Goal: Information Seeking & Learning: Check status

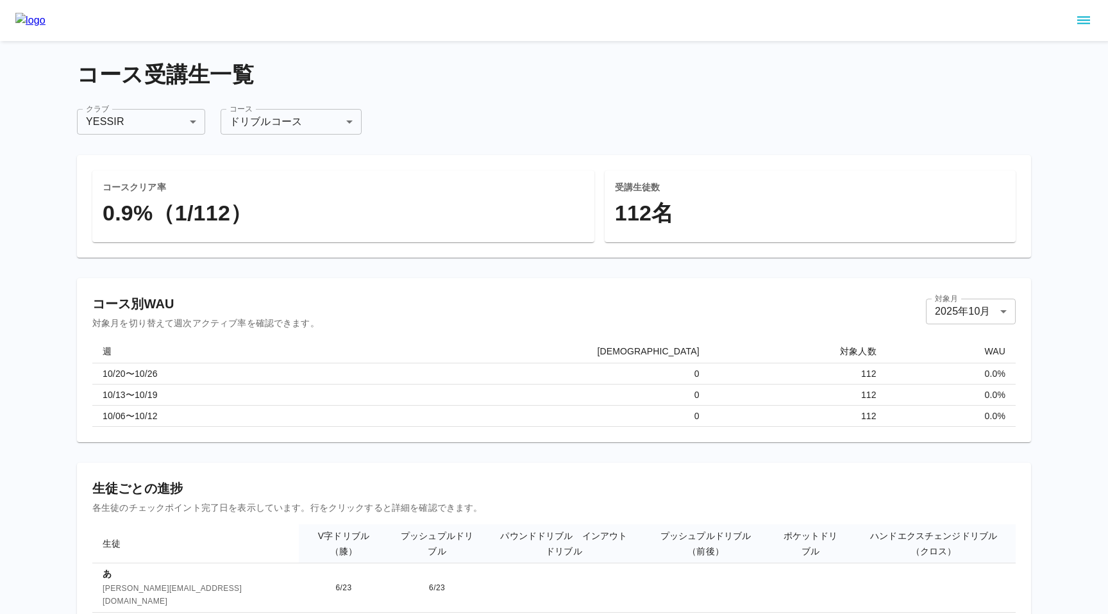
scroll to position [305, 0]
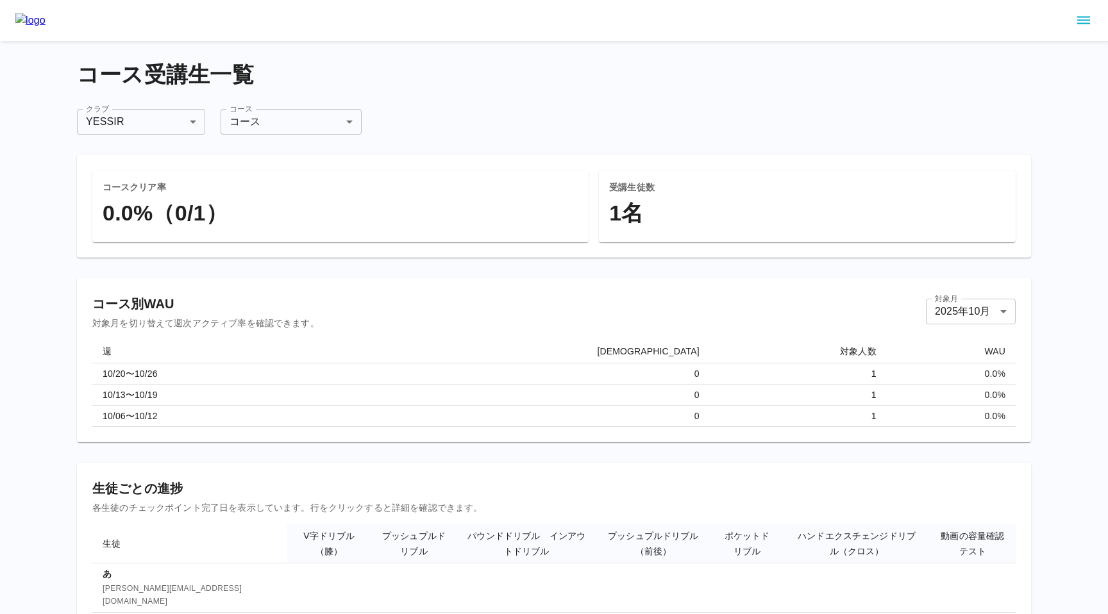
scroll to position [42, 0]
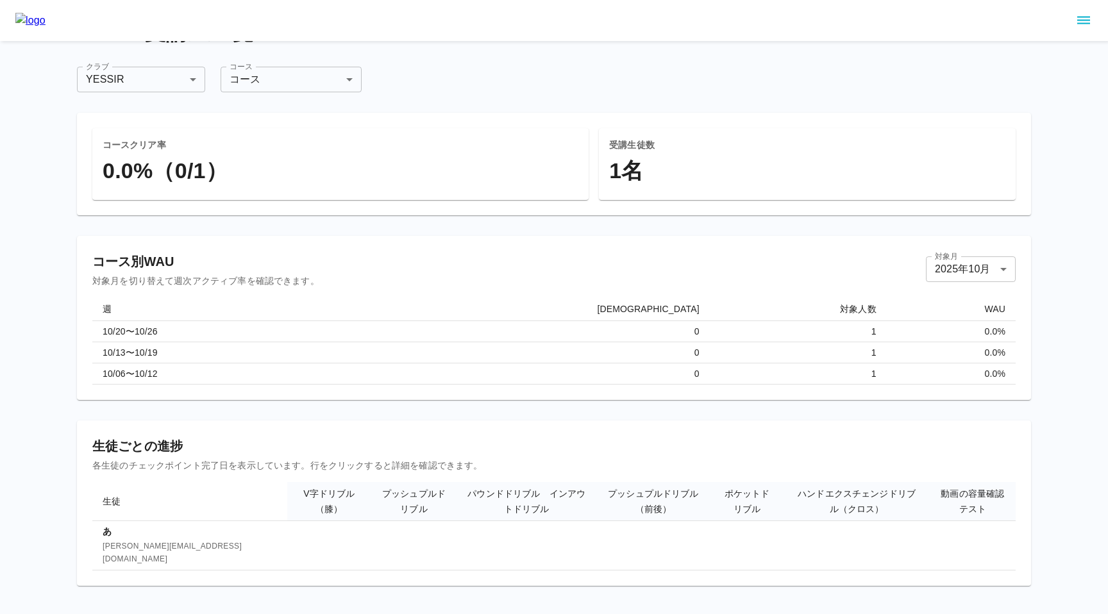
click at [247, 71] on label "コース" at bounding box center [240, 66] width 23 height 11
click at [246, 76] on body "**********" at bounding box center [554, 292] width 1108 height 669
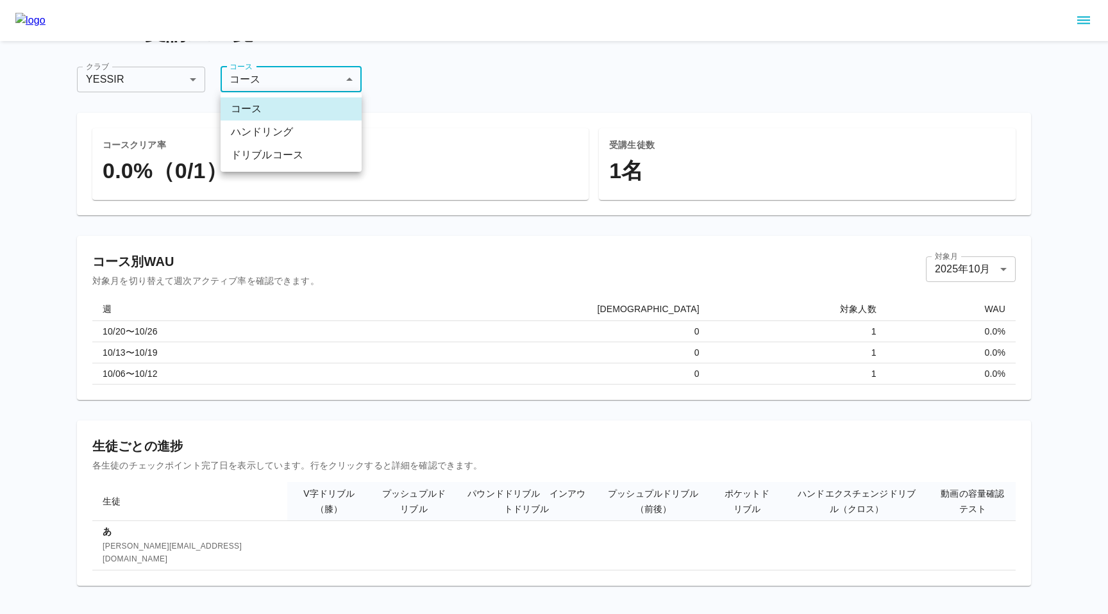
click at [246, 151] on li "ドリブルコース" at bounding box center [290, 155] width 141 height 23
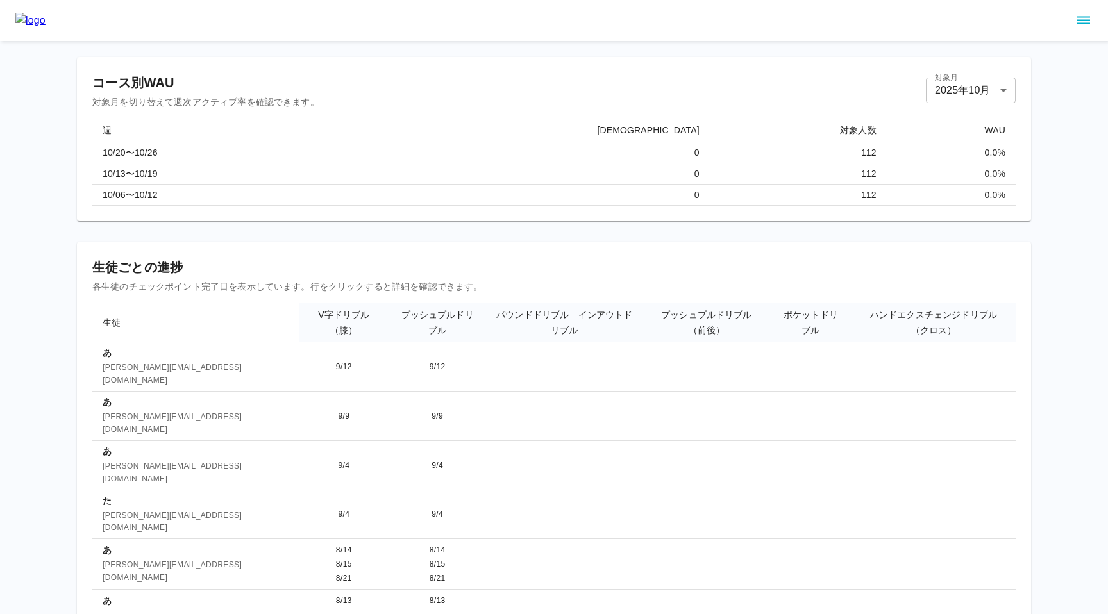
scroll to position [305, 0]
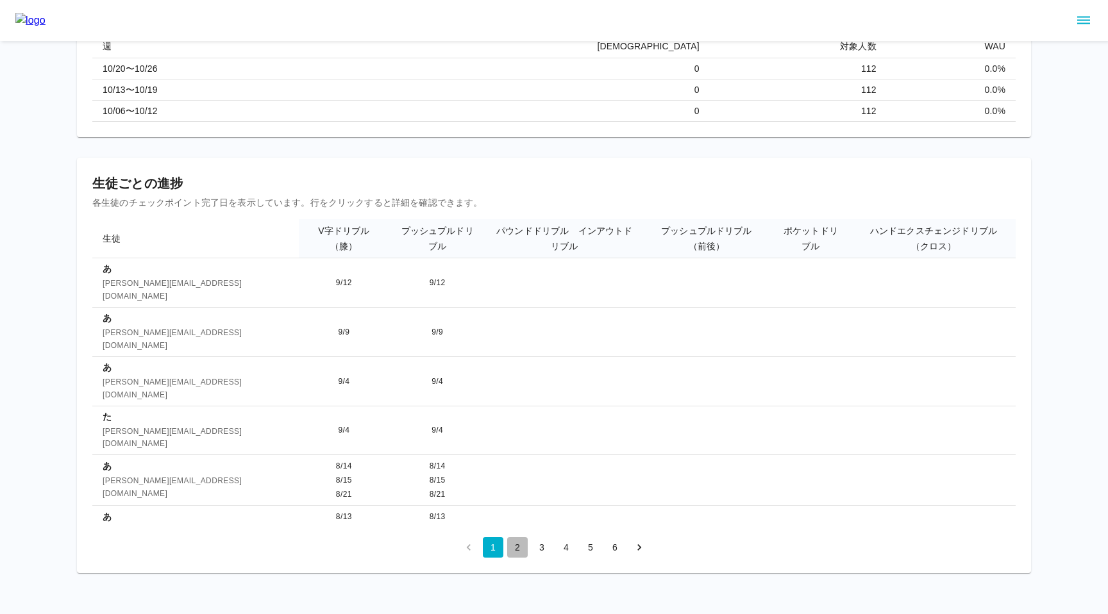
click at [515, 545] on button "2" at bounding box center [517, 547] width 21 height 21
click at [537, 550] on button "3" at bounding box center [541, 547] width 21 height 21
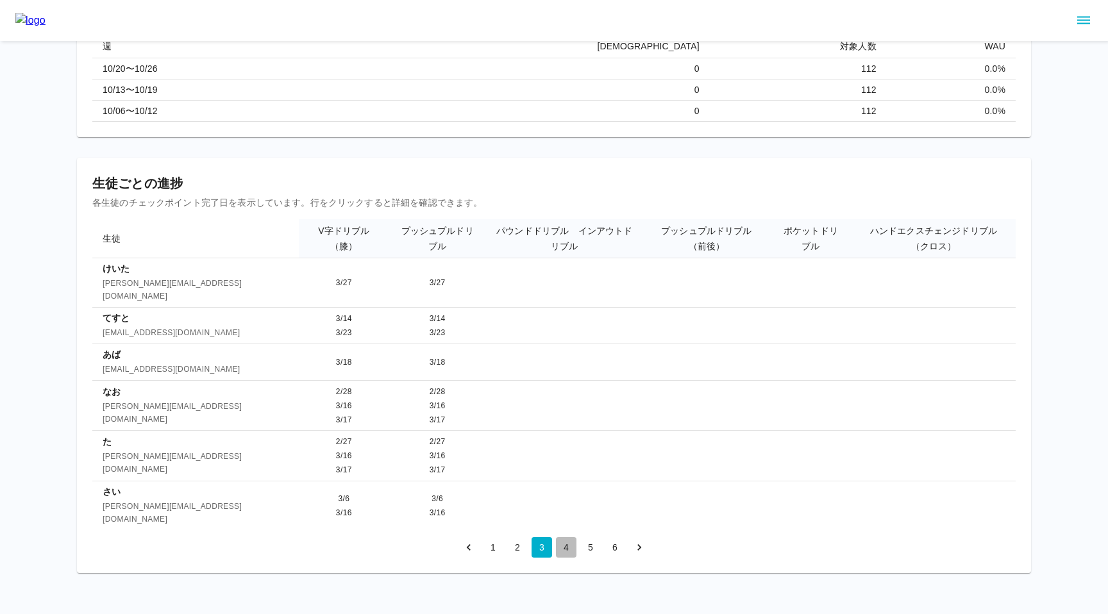
click at [565, 550] on button "4" at bounding box center [566, 547] width 21 height 21
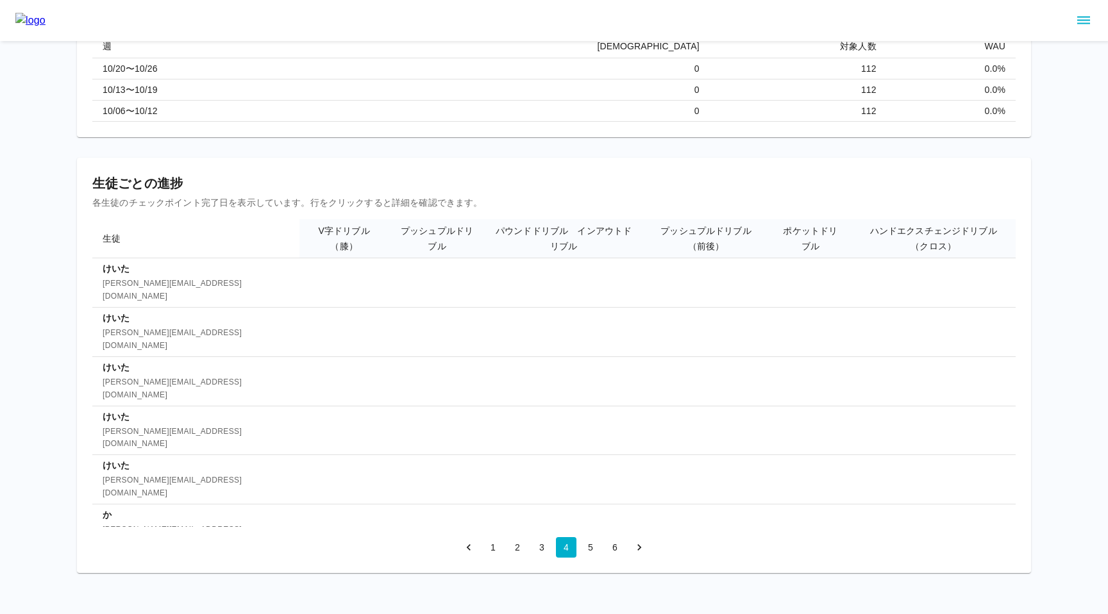
scroll to position [0, 0]
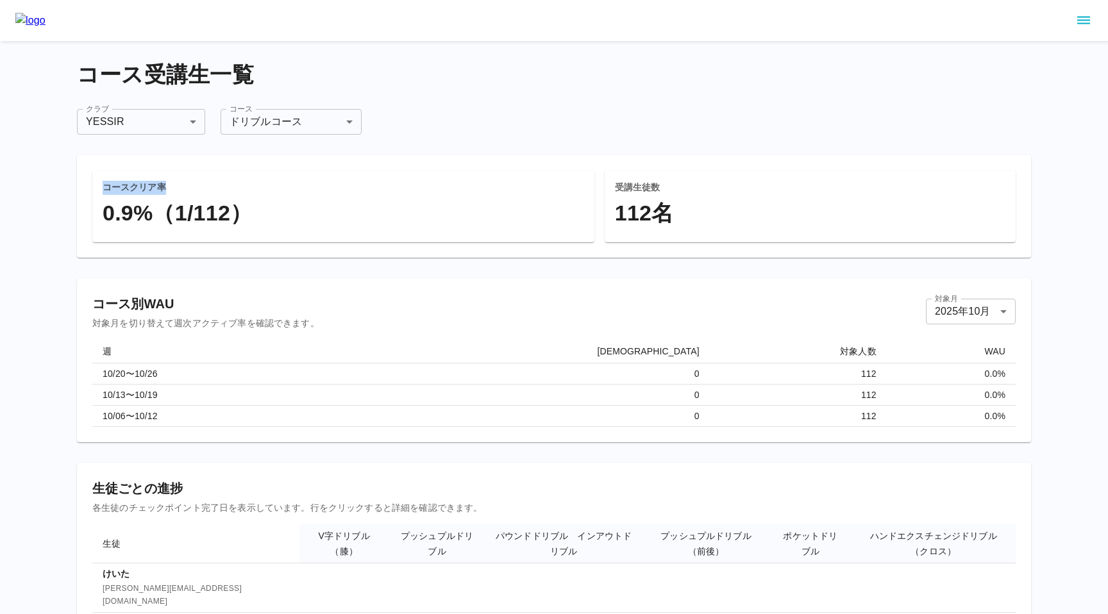
drag, startPoint x: 104, startPoint y: 185, endPoint x: 195, endPoint y: 185, distance: 91.0
click at [195, 185] on h6 "コースクリア率" at bounding box center [343, 188] width 481 height 14
copy h6 "コースクリア率"
drag, startPoint x: 93, startPoint y: 303, endPoint x: 185, endPoint y: 303, distance: 91.7
click at [185, 303] on h6 "コース別WAU" at bounding box center [205, 304] width 227 height 21
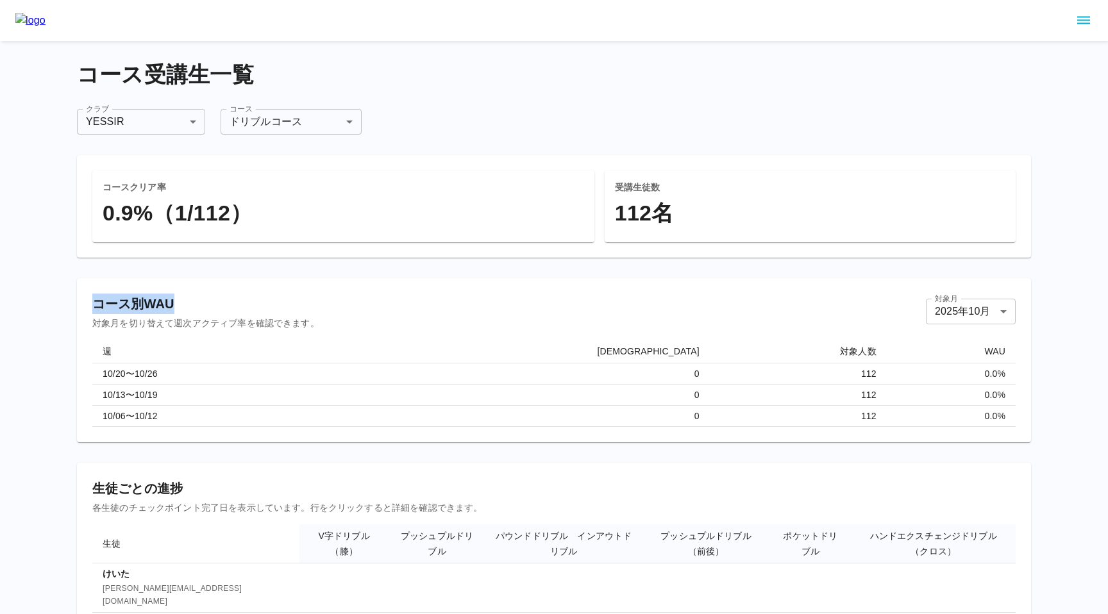
copy h6 "コース別WAU"
drag, startPoint x: 93, startPoint y: 485, endPoint x: 177, endPoint y: 485, distance: 84.0
click at [177, 485] on h6 "生徒ごとの進捗" at bounding box center [553, 488] width 923 height 21
copy h6 "生徒ごとの進捗"
click at [129, 423] on td "10/06〜10/12" at bounding box center [209, 415] width 235 height 21
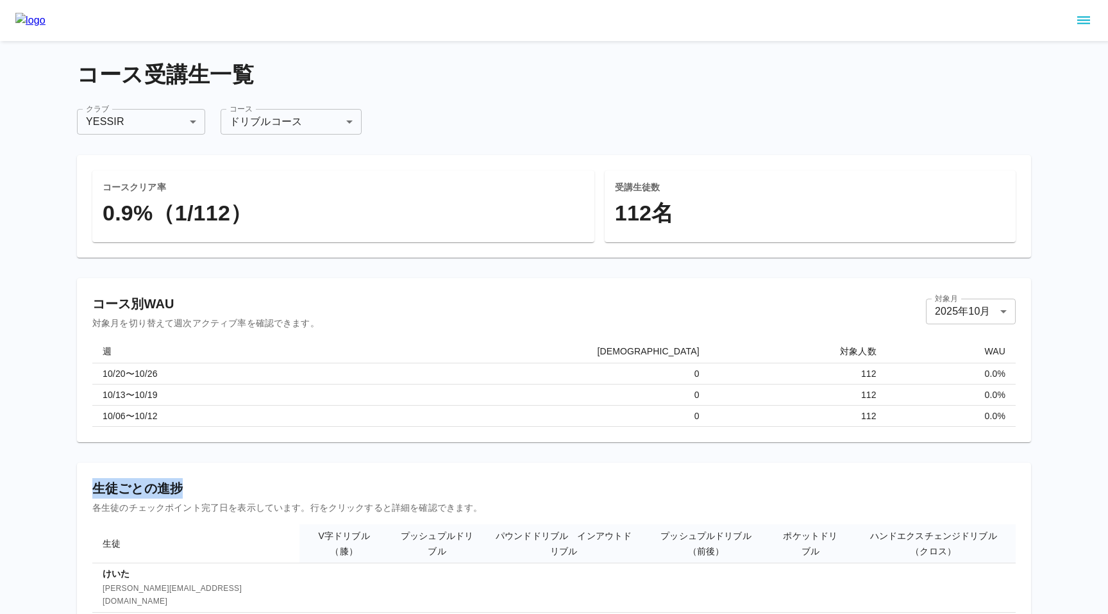
drag, startPoint x: 95, startPoint y: 485, endPoint x: 183, endPoint y: 484, distance: 88.5
click at [183, 484] on h6 "生徒ごとの進捗" at bounding box center [553, 488] width 923 height 21
copy h6 "生徒ごとの進捗"
drag, startPoint x: 101, startPoint y: 190, endPoint x: 196, endPoint y: 190, distance: 95.5
click at [196, 190] on div "コースクリア率 0.9%（1/112）" at bounding box center [343, 207] width 502 height 72
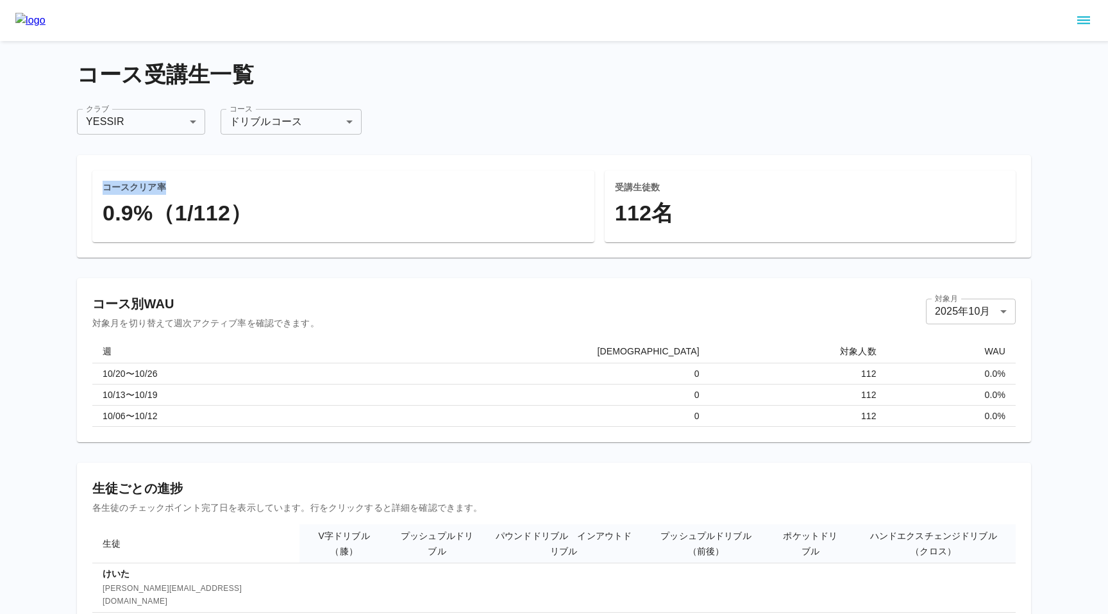
copy h6 "コースクリア率"
drag, startPoint x: 92, startPoint y: 301, endPoint x: 182, endPoint y: 300, distance: 89.7
click at [182, 300] on h6 "コース別WAU" at bounding box center [205, 304] width 227 height 21
copy h6 "コース別WAU"
